Goal: Check status: Check status

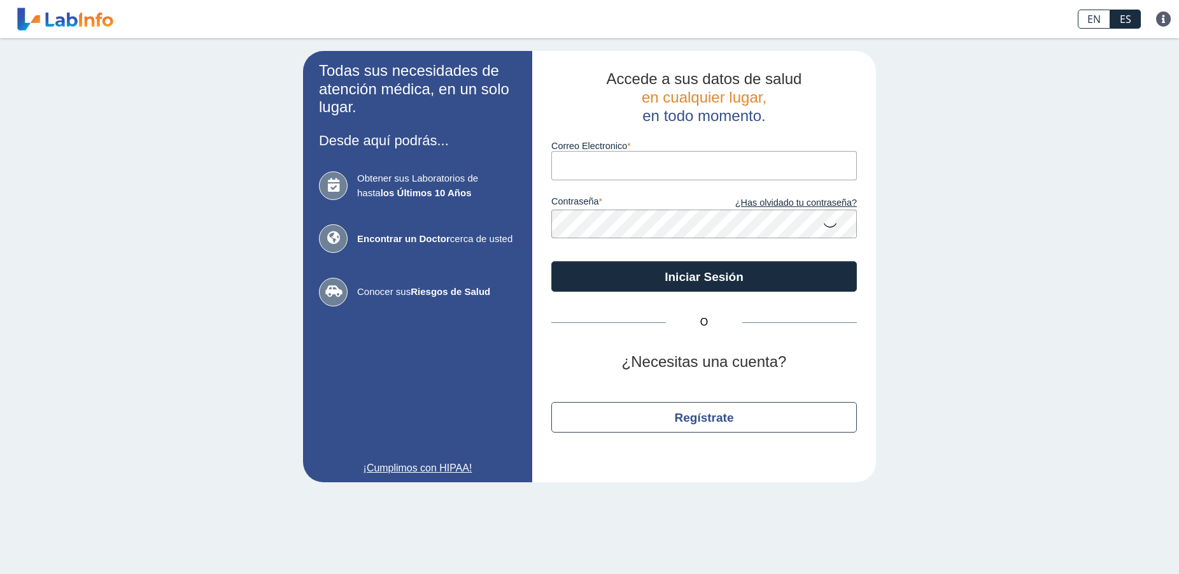
click at [705, 176] on input "Correo Electronico" at bounding box center [704, 165] width 306 height 29
type input "[EMAIL_ADDRESS][DOMAIN_NAME]"
click at [551, 261] on button "Iniciar Sesión" at bounding box center [704, 276] width 306 height 31
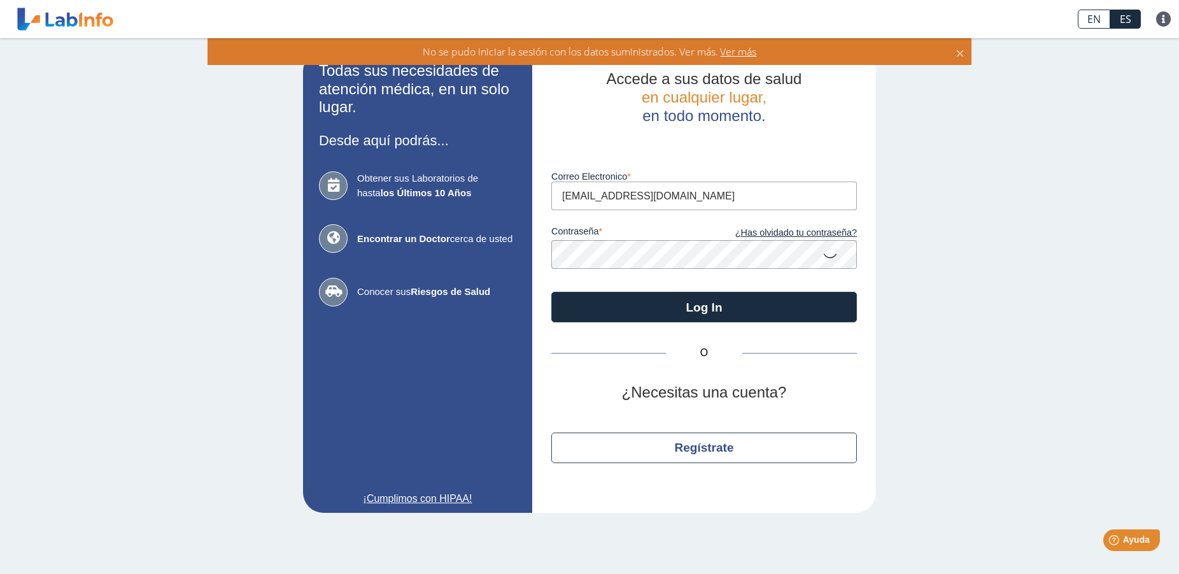
click at [551, 292] on button "Log In" at bounding box center [704, 307] width 306 height 31
click at [792, 234] on link "¿Has olvidado tu contraseña?" at bounding box center [780, 233] width 153 height 14
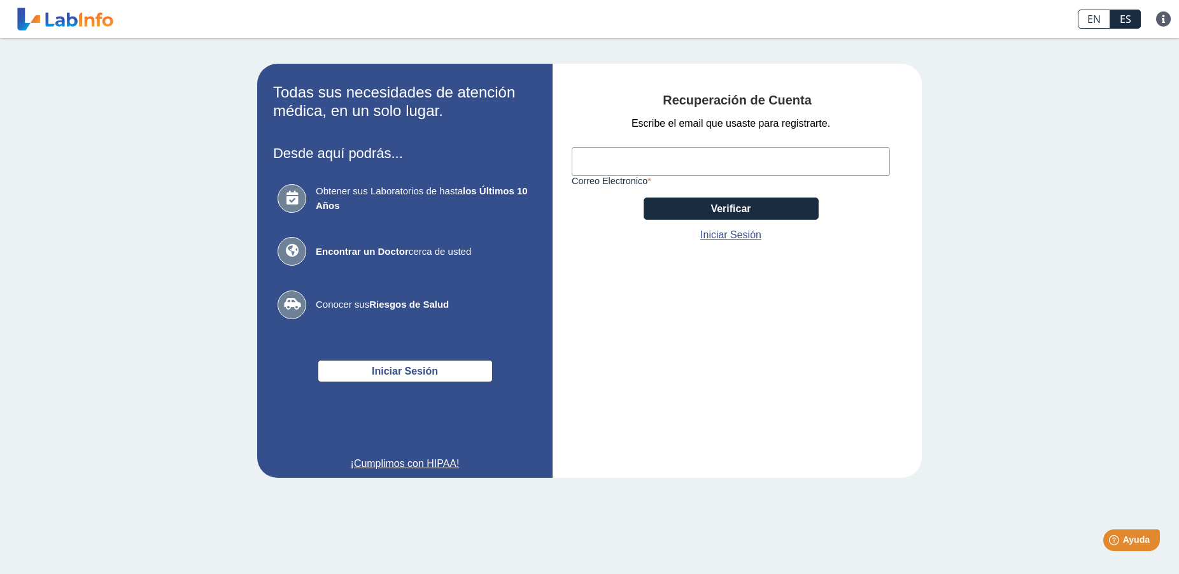
click at [668, 162] on input "Correo Electronico" at bounding box center [731, 161] width 318 height 29
type input "[EMAIL_ADDRESS][DOMAIN_NAME]"
click at [717, 208] on button "Verificar" at bounding box center [731, 208] width 175 height 22
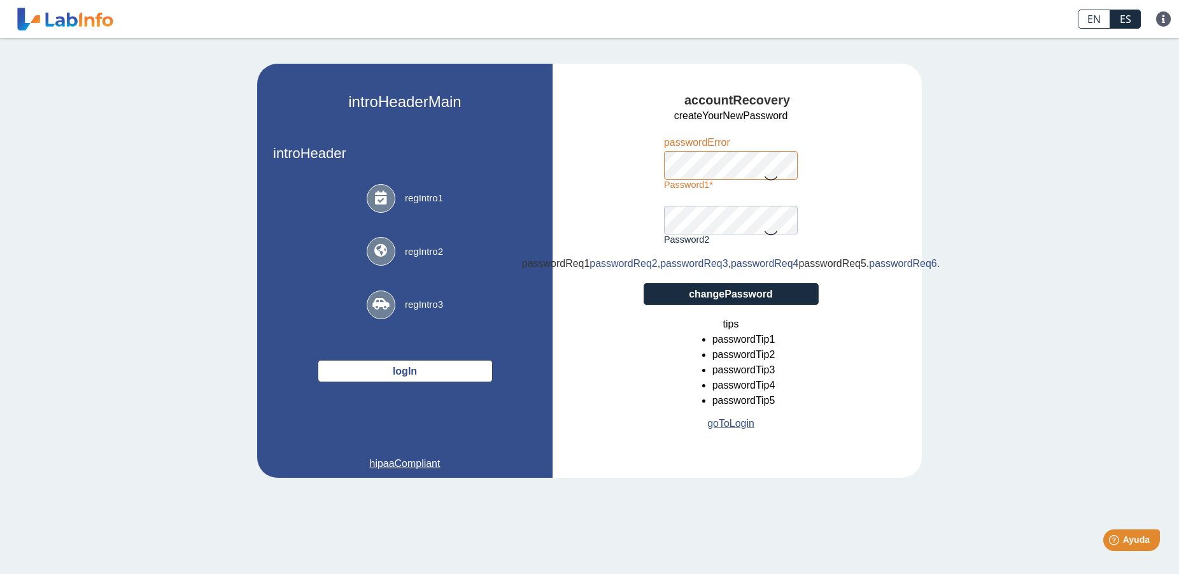
click at [768, 168] on icon at bounding box center [770, 177] width 15 height 25
click at [743, 305] on button "changePassword" at bounding box center [731, 294] width 175 height 22
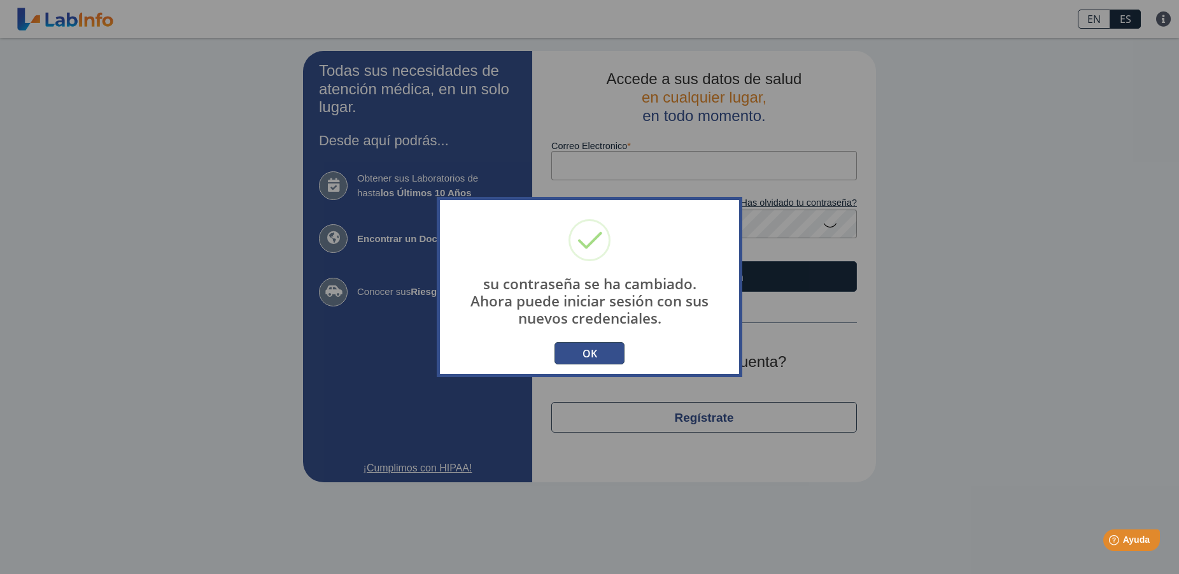
click at [602, 360] on button "OK" at bounding box center [589, 353] width 70 height 22
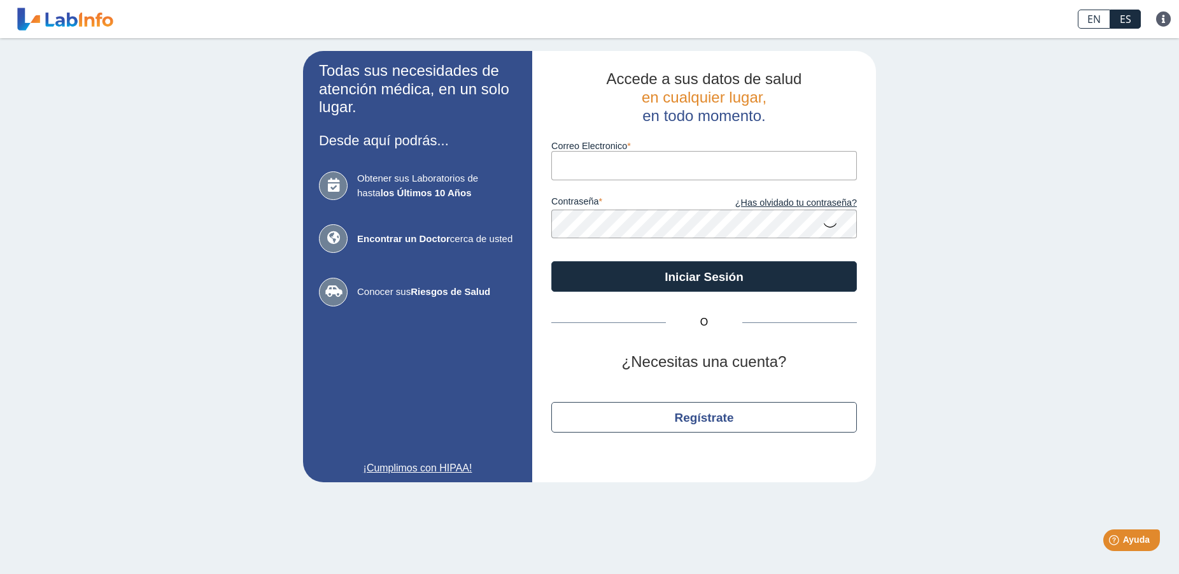
click at [609, 163] on input "Correo Electronico" at bounding box center [704, 165] width 306 height 29
type input "[EMAIL_ADDRESS][DOMAIN_NAME]"
click at [825, 223] on icon at bounding box center [829, 224] width 15 height 25
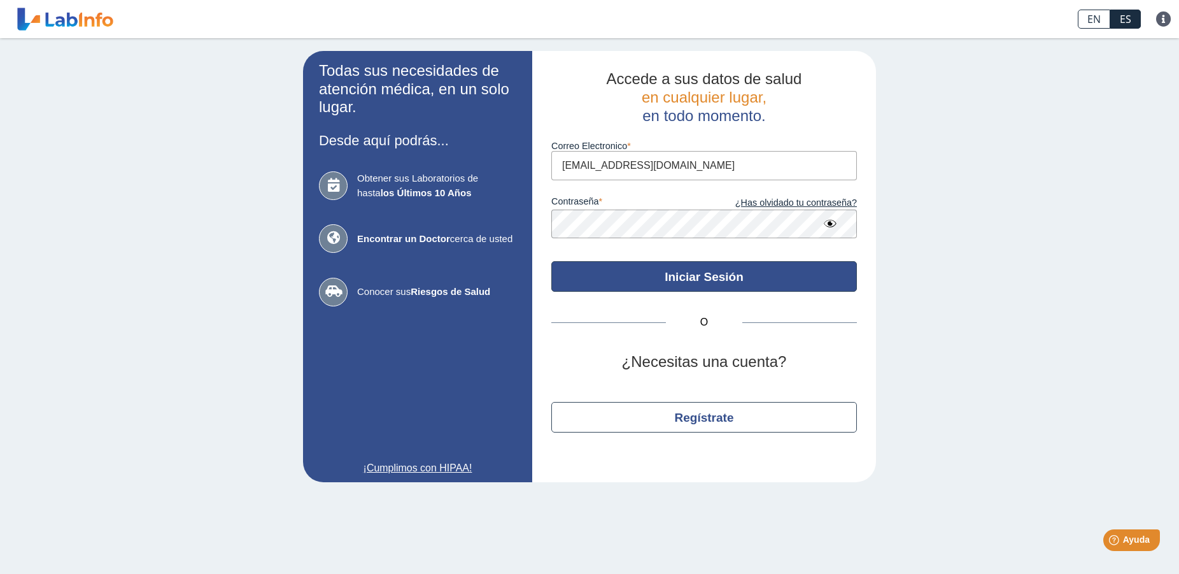
click at [709, 280] on button "Iniciar Sesión" at bounding box center [704, 276] width 306 height 31
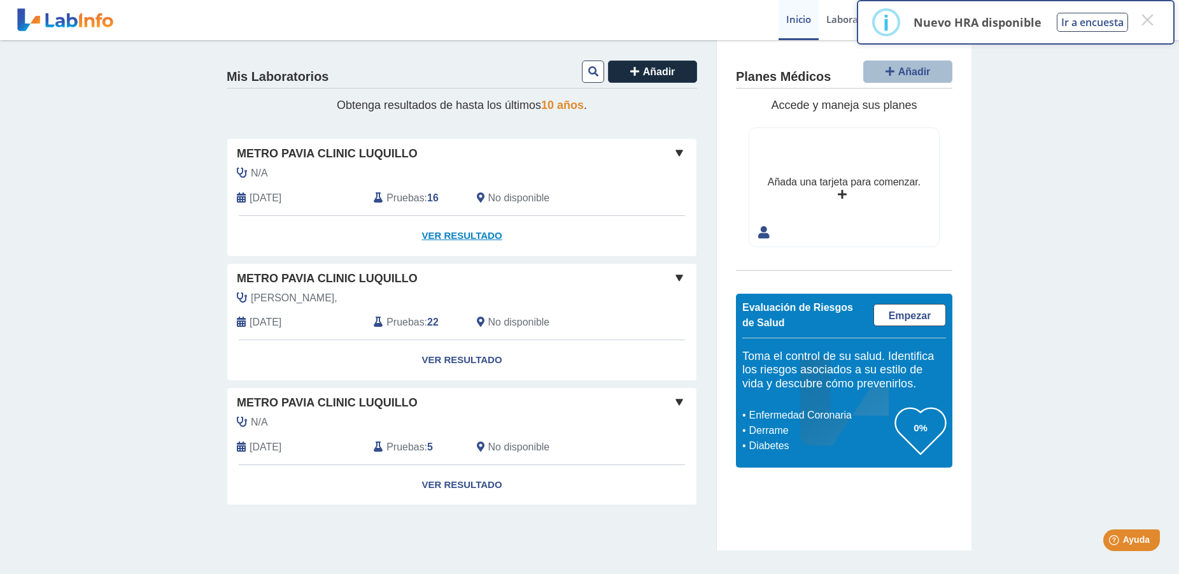
click at [462, 240] on link "Ver Resultado" at bounding box center [461, 236] width 469 height 40
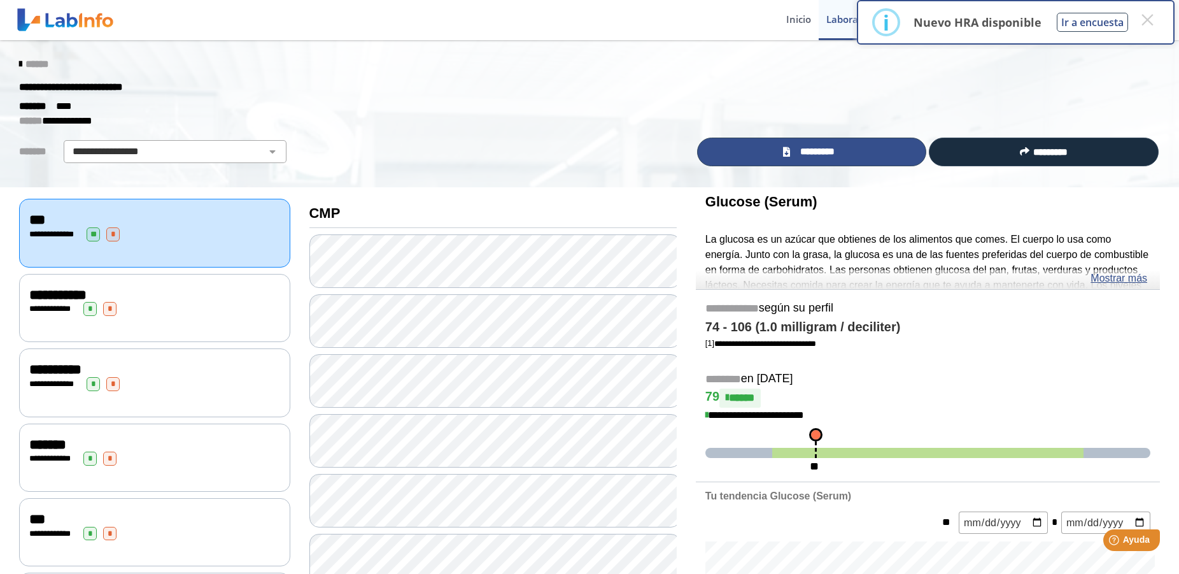
click at [843, 155] on link "*********" at bounding box center [812, 151] width 230 height 29
click at [19, 64] on icon at bounding box center [20, 64] width 3 height 10
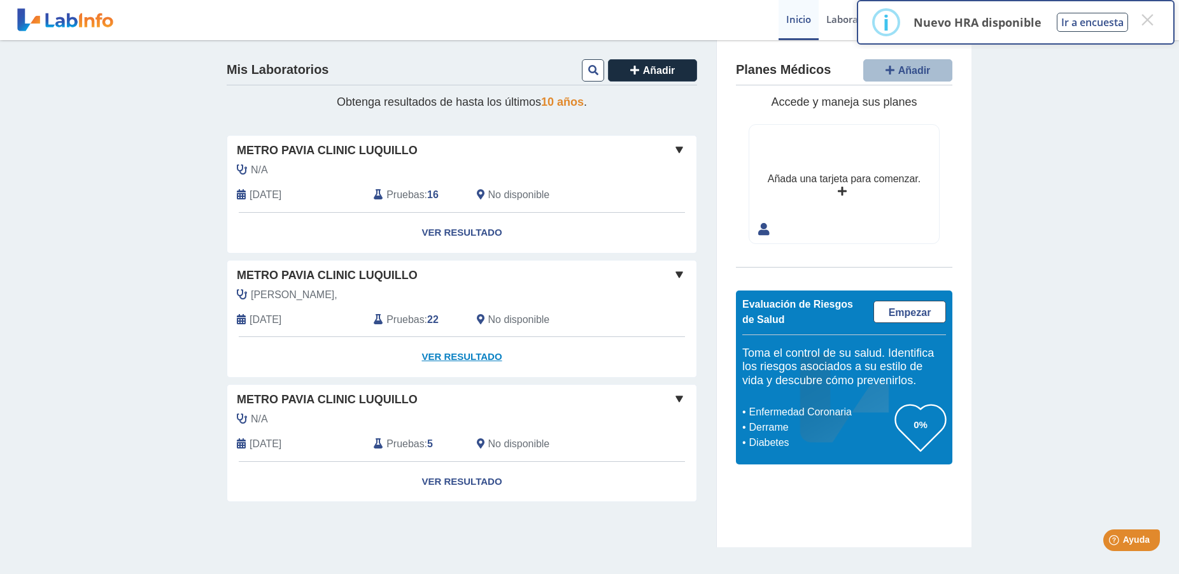
click at [477, 358] on link "Ver Resultado" at bounding box center [461, 357] width 469 height 40
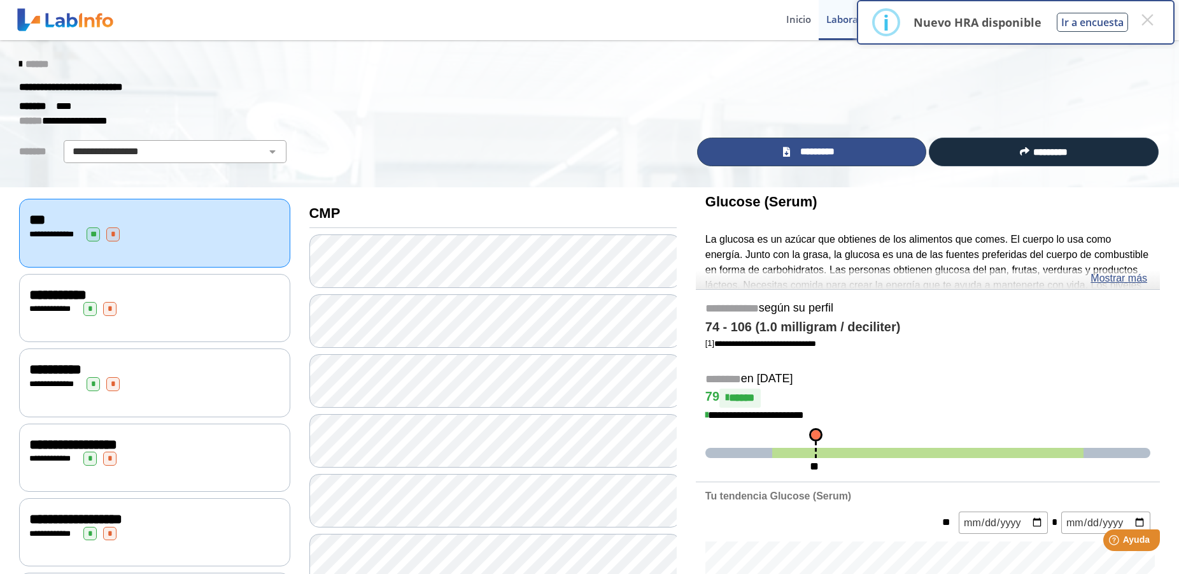
click at [807, 148] on span "*********" at bounding box center [817, 152] width 46 height 15
